Goal: Task Accomplishment & Management: Use online tool/utility

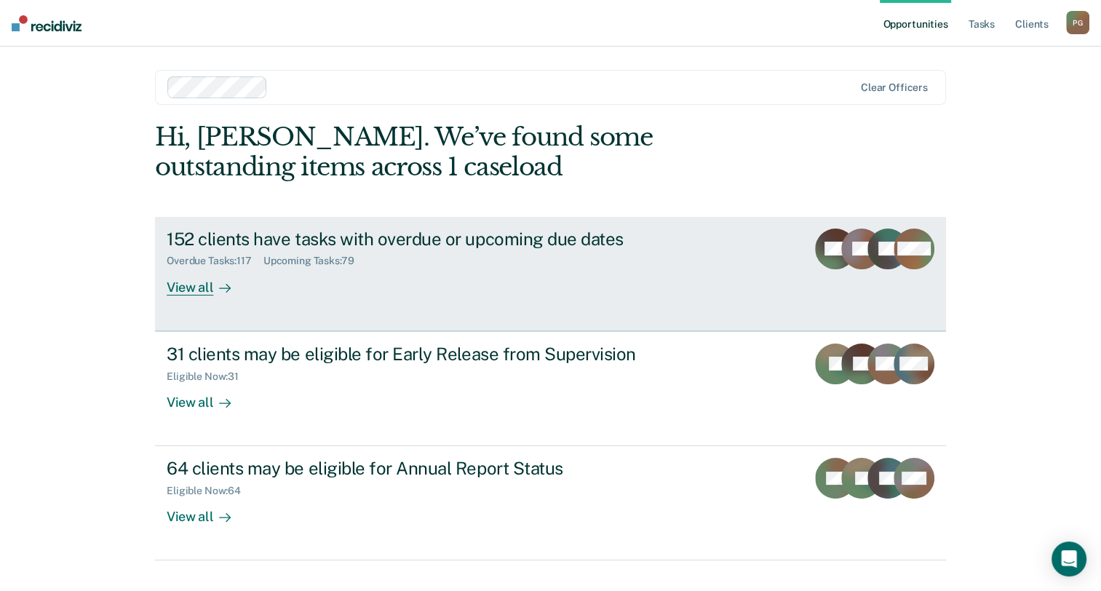
click at [178, 288] on div "View all" at bounding box center [207, 281] width 81 height 28
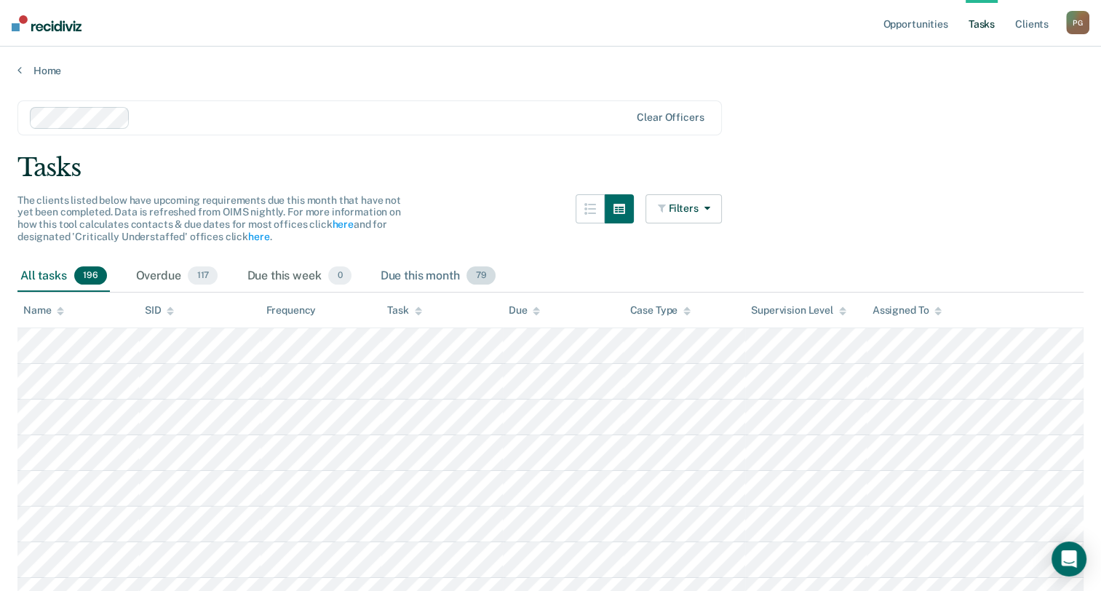
click at [481, 271] on span "79" at bounding box center [480, 275] width 28 height 19
click at [200, 268] on span "117" at bounding box center [203, 275] width 30 height 19
click at [476, 274] on span "79" at bounding box center [480, 275] width 28 height 19
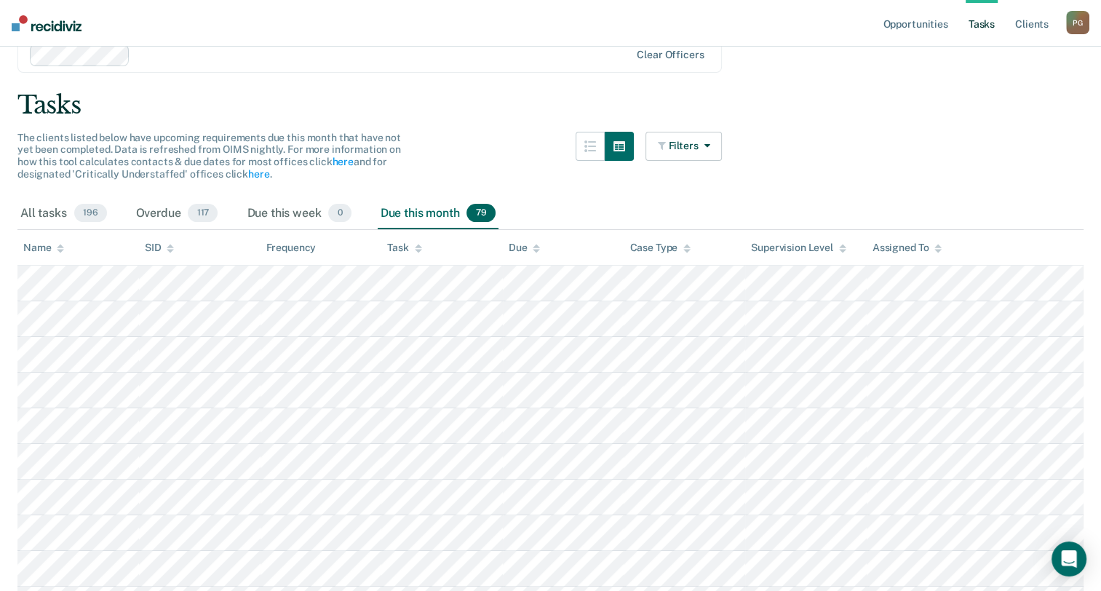
scroll to position [38, 0]
